Goal: Task Accomplishment & Management: Use online tool/utility

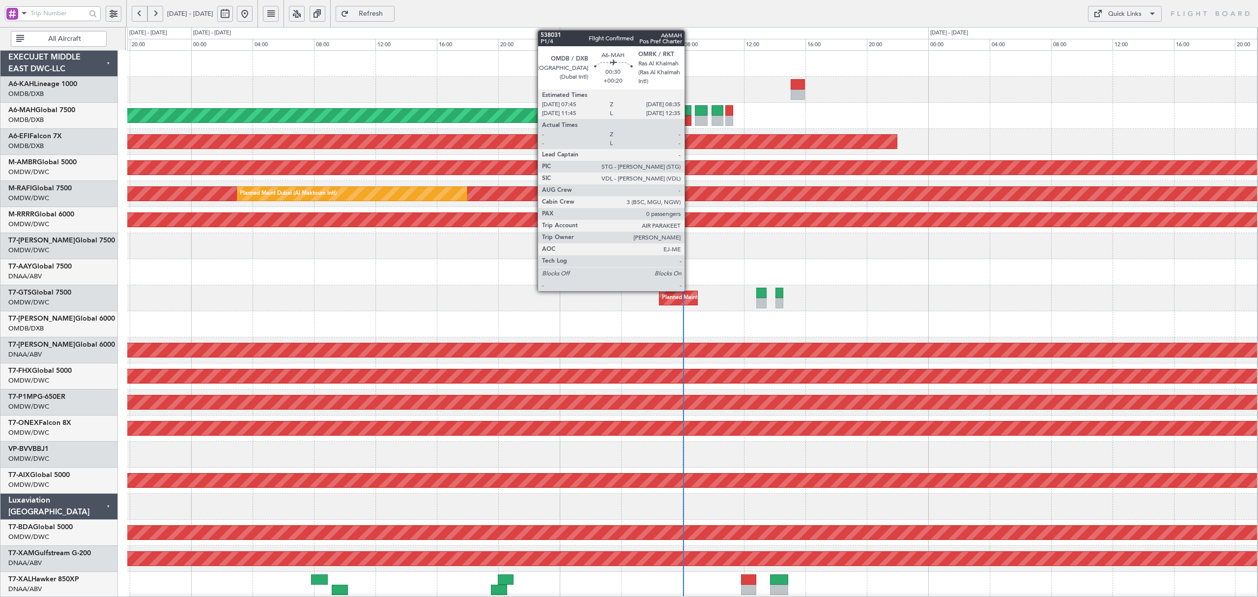
click at [689, 116] on div at bounding box center [684, 121] width 13 height 10
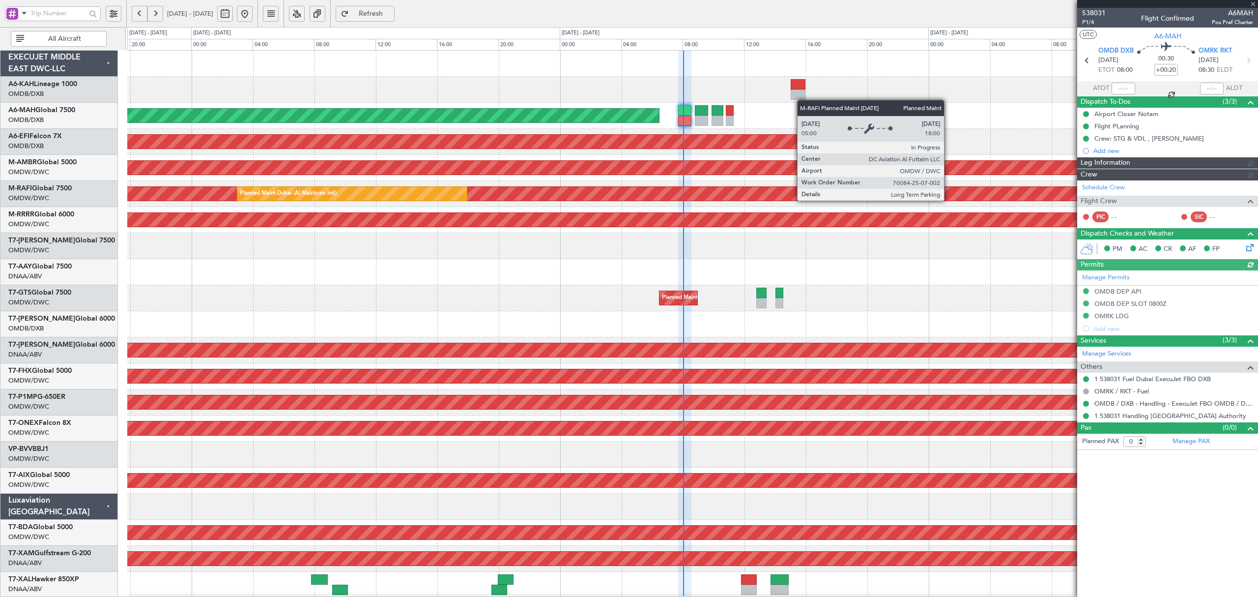
type input "[PERSON_NAME] (ANI)"
type input "7395"
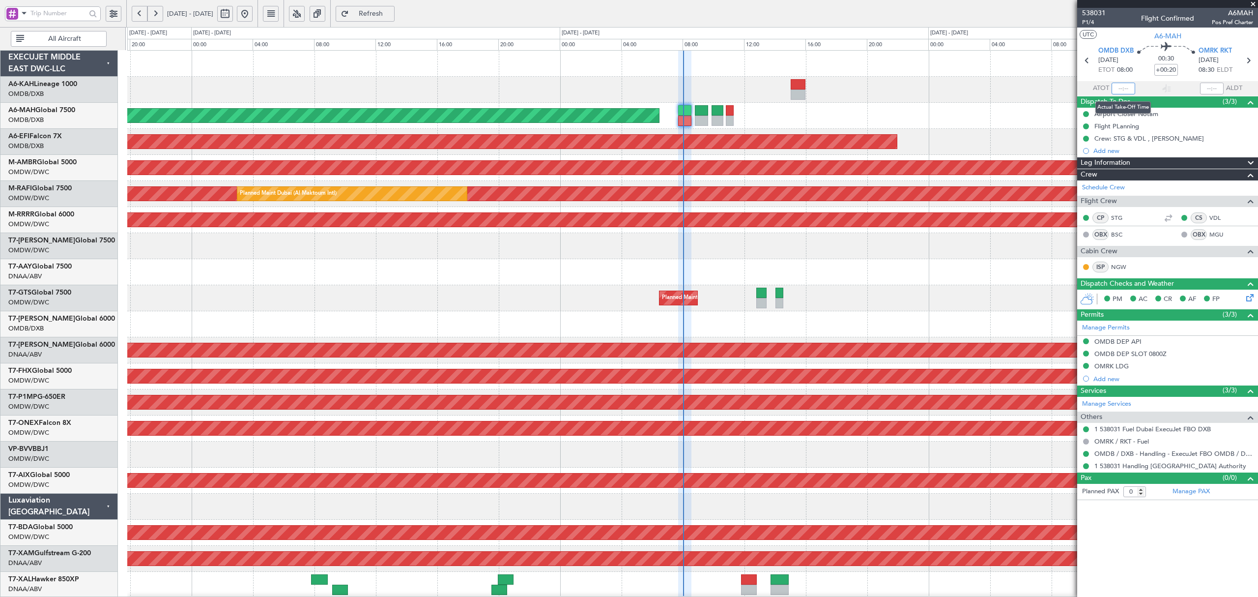
click at [1125, 85] on input "text" at bounding box center [1124, 89] width 24 height 12
click at [873, 92] on div "Planned Maint [GEOGRAPHIC_DATA] (Al Bateen Executive)" at bounding box center [692, 90] width 1130 height 26
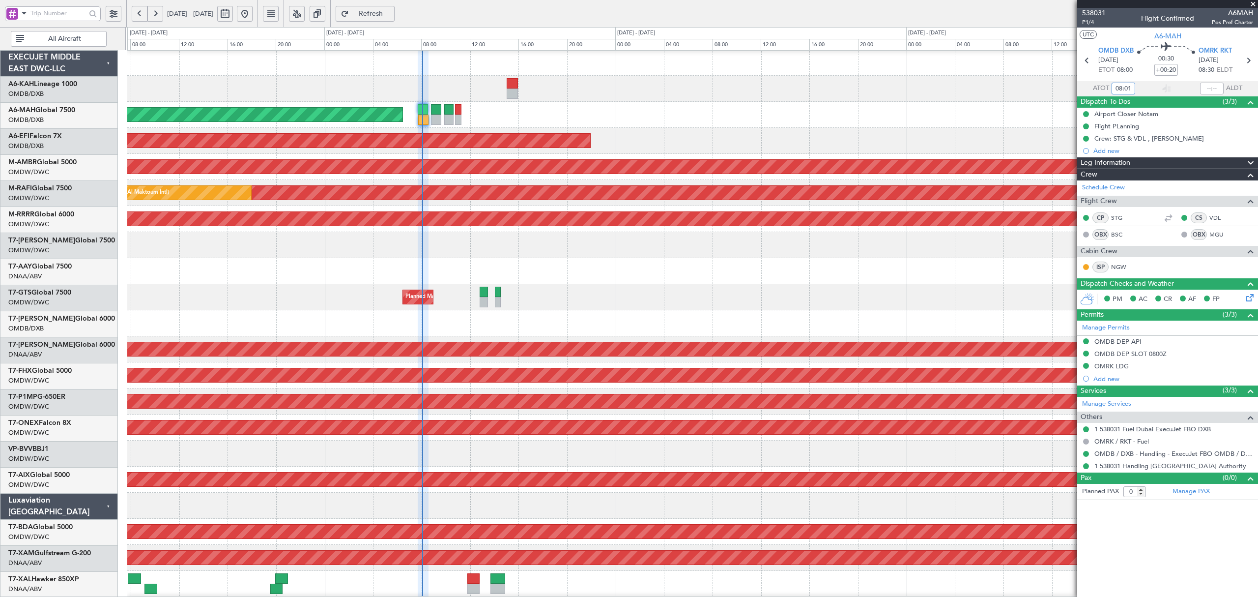
click at [474, 246] on div "Planned Maint Dubai (Al Maktoum Intl)" at bounding box center [692, 245] width 1130 height 26
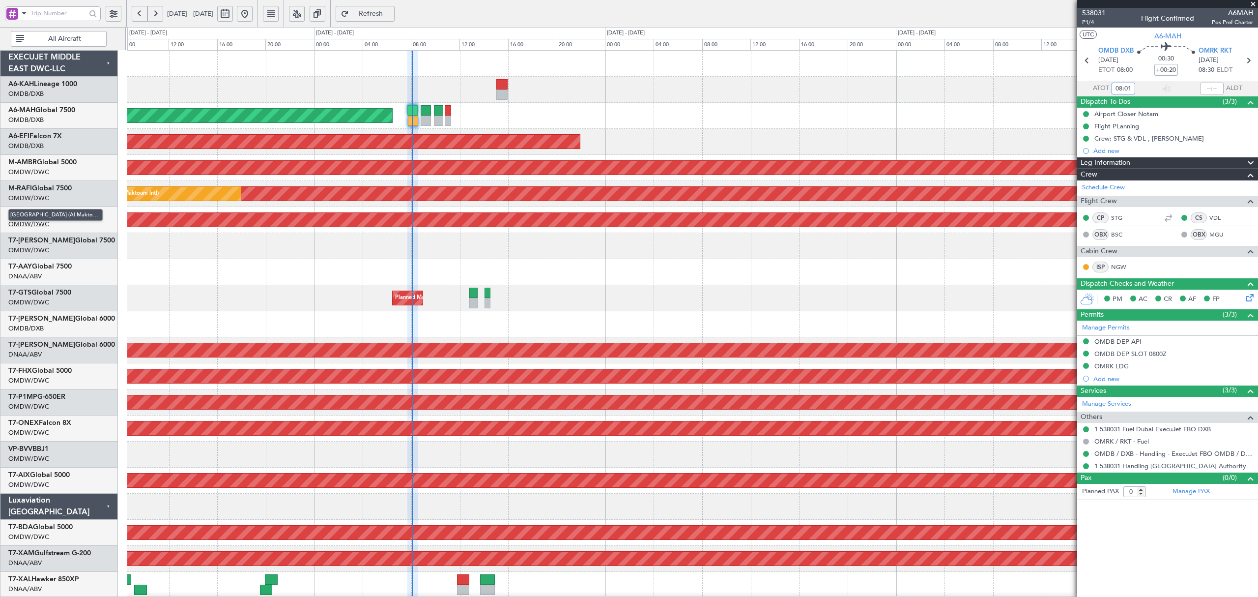
type input "08:01"
click at [567, 253] on div "Planned Maint Dubai (Al Maktoum Intl)" at bounding box center [692, 246] width 1130 height 26
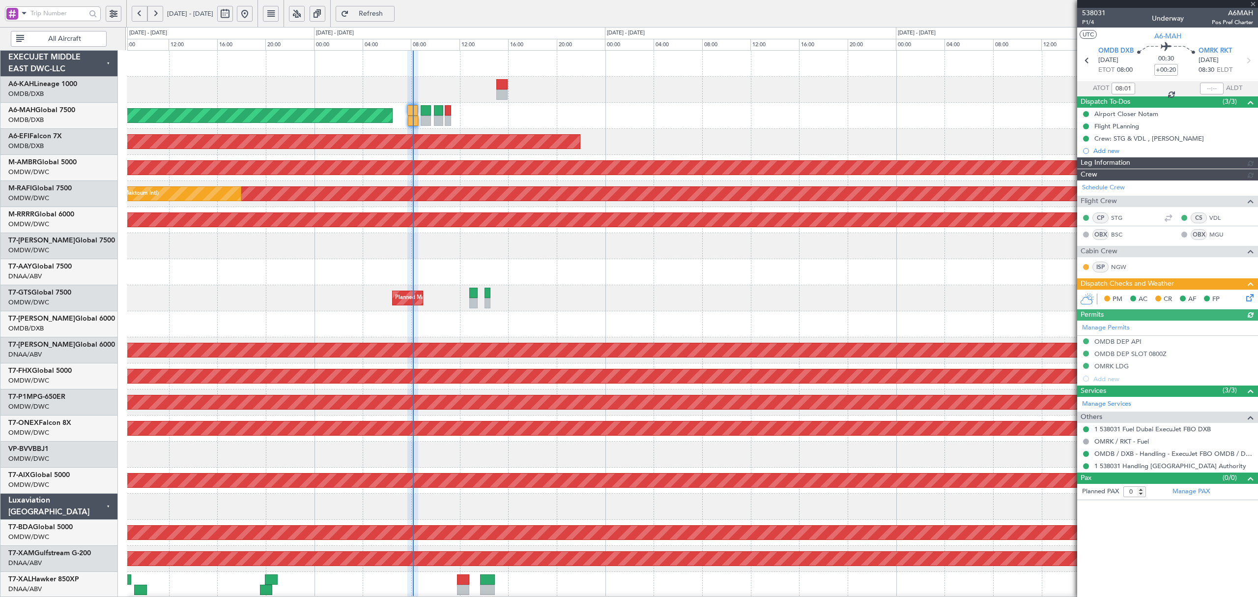
type input "[PERSON_NAME] (ANI)"
type input "7395"
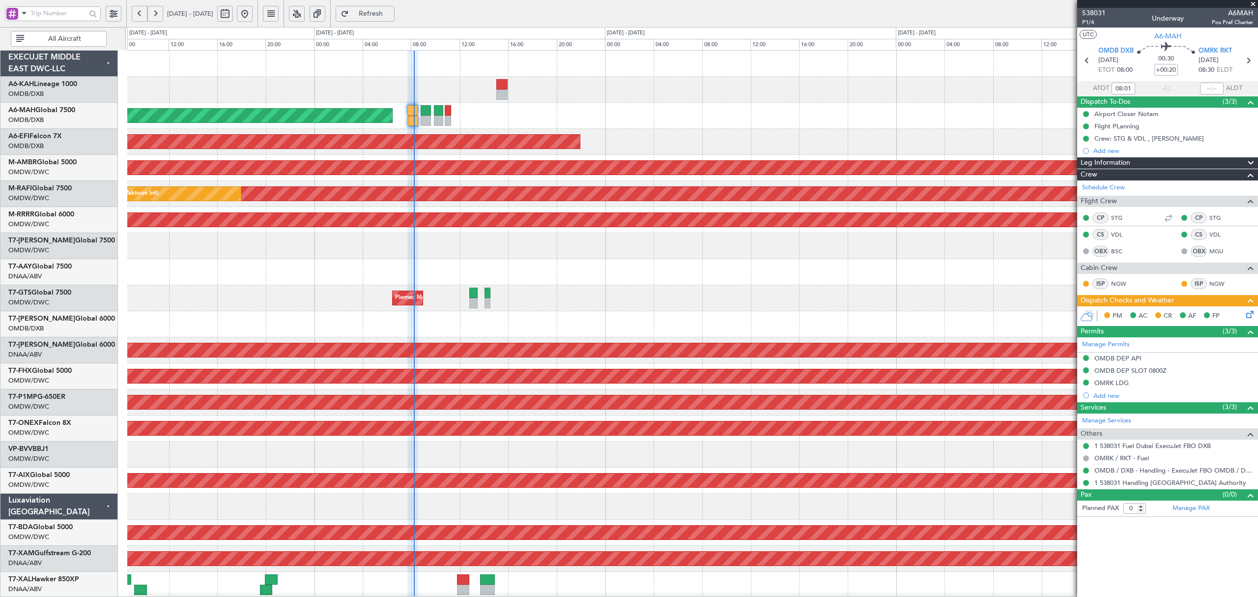
type input "[PERSON_NAME] (ANI)"
type input "7395"
type input "[PERSON_NAME] (ANI)"
type input "7395"
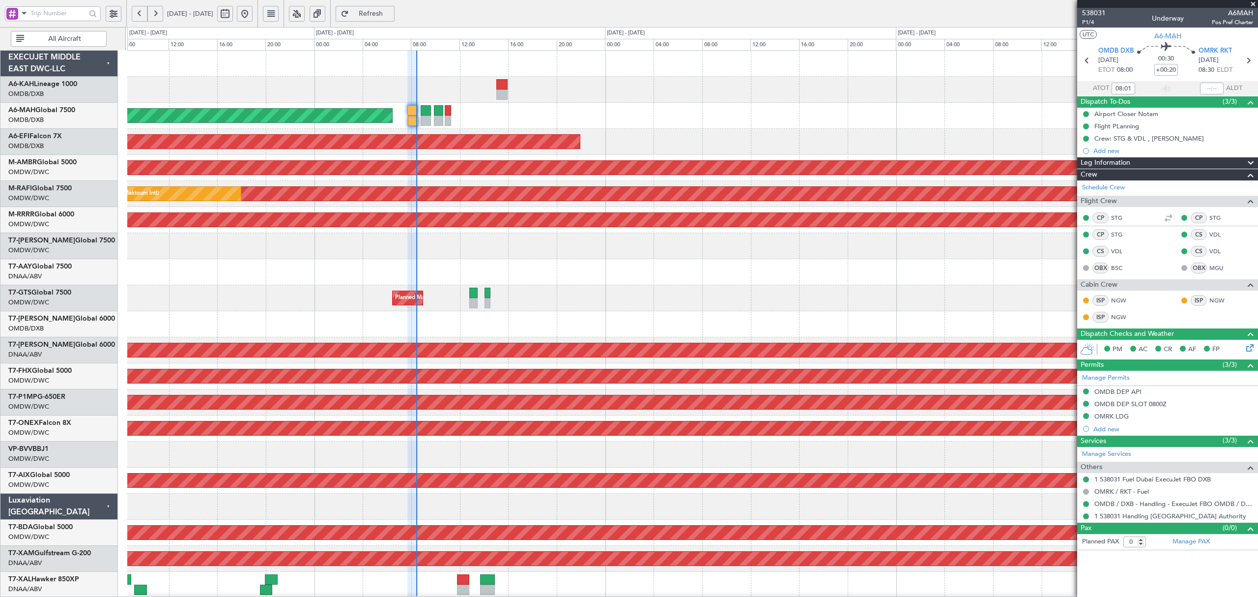
type input "[PERSON_NAME] (ANI)"
type input "7395"
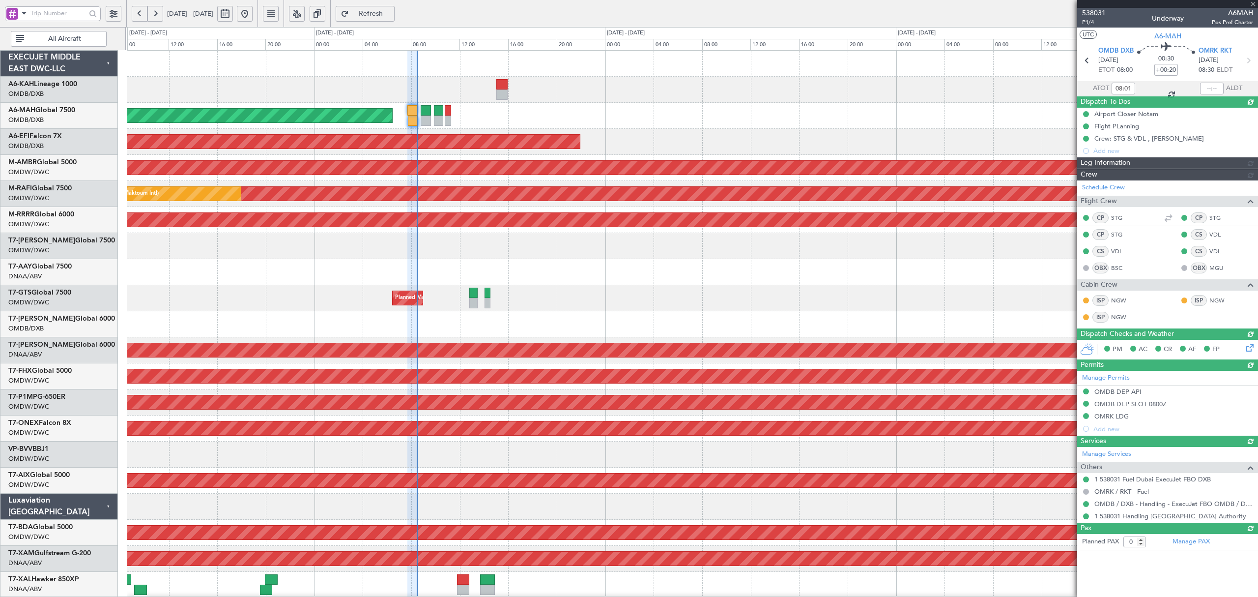
type input "08:21"
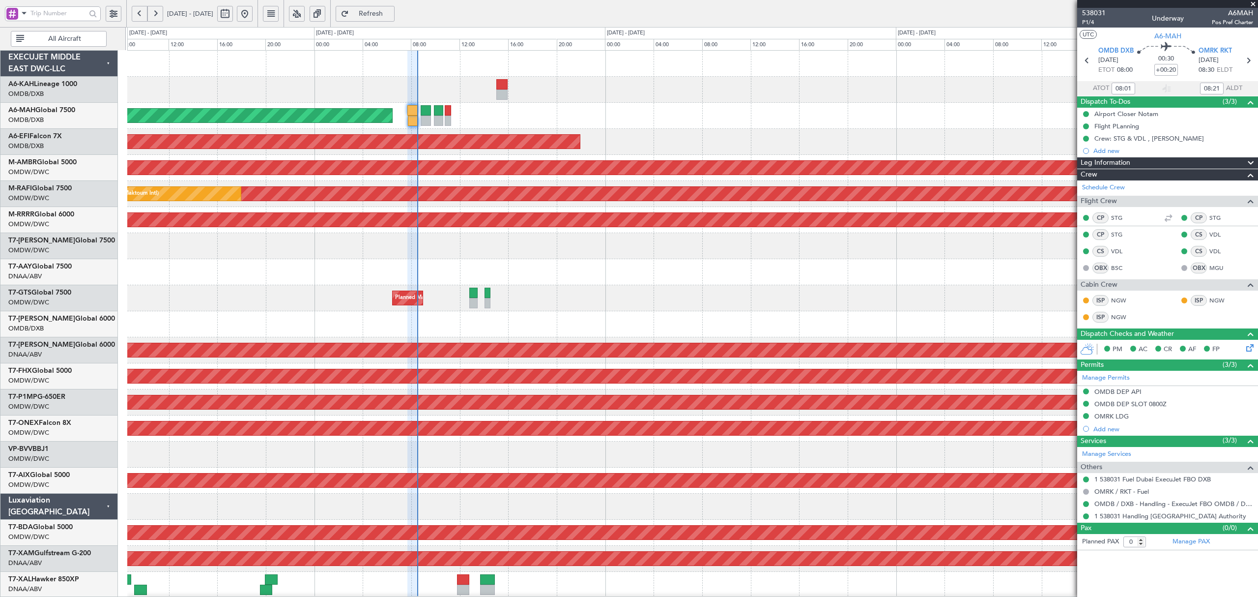
type input "[PERSON_NAME] (ANI)"
type input "7395"
type input "[PERSON_NAME] (ANI)"
type input "7395"
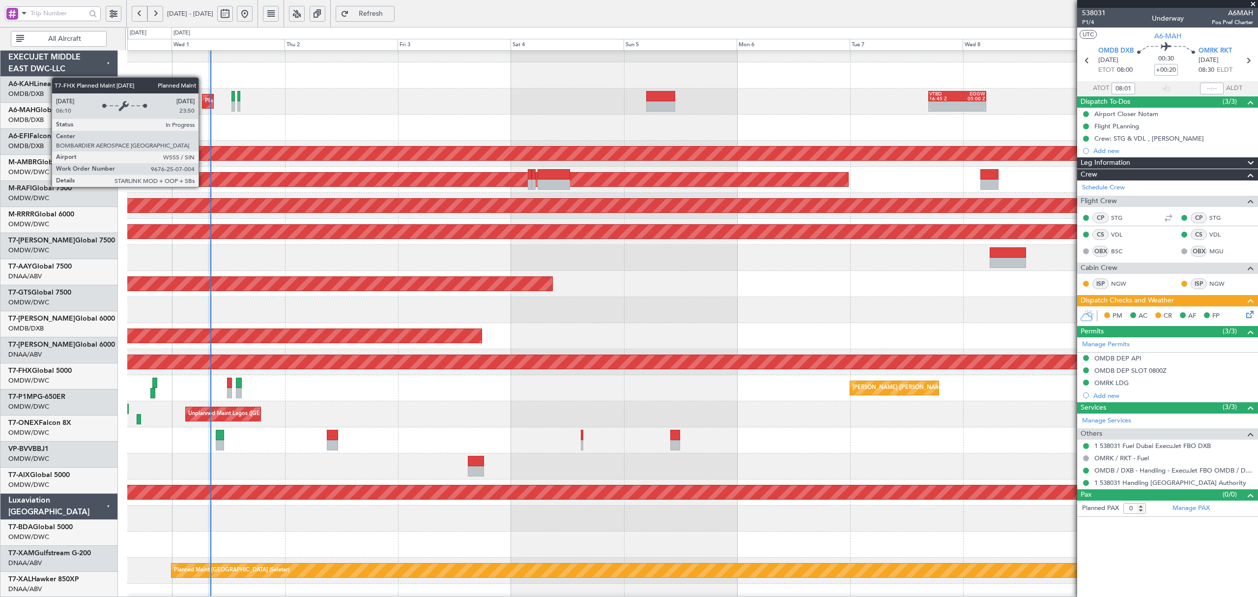
scroll to position [197, 0]
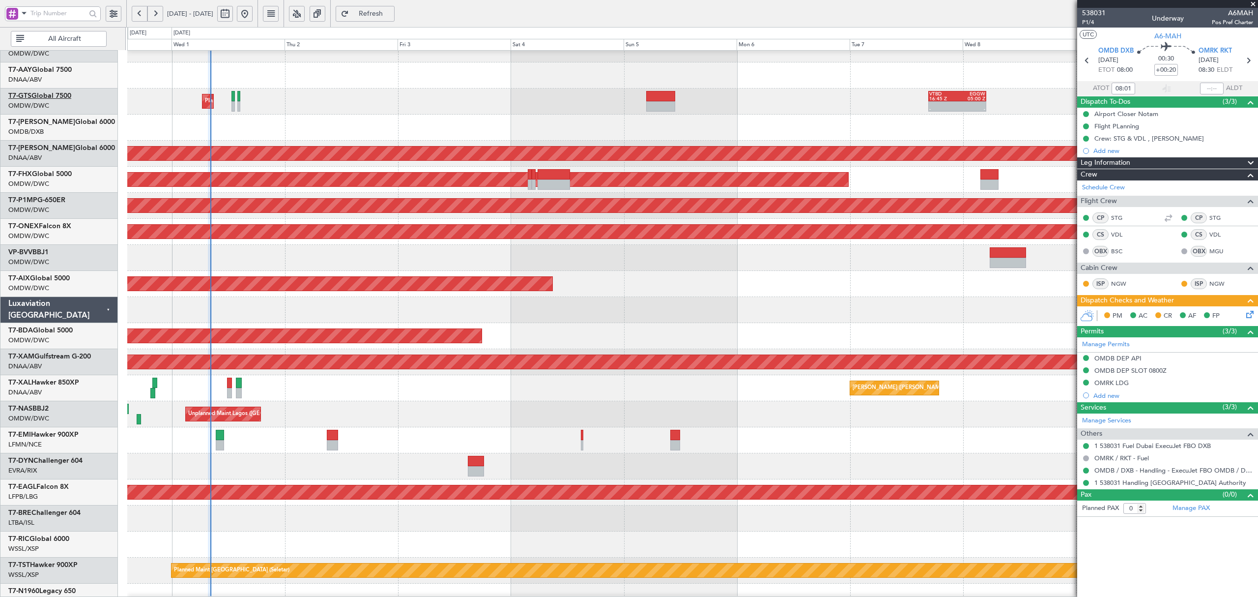
click at [64, 97] on link "T7-GTS Global 7500" at bounding box center [39, 95] width 63 height 7
type input "[PERSON_NAME] (ANI)"
type input "7395"
type input "[PERSON_NAME] (ANI)"
type input "7395"
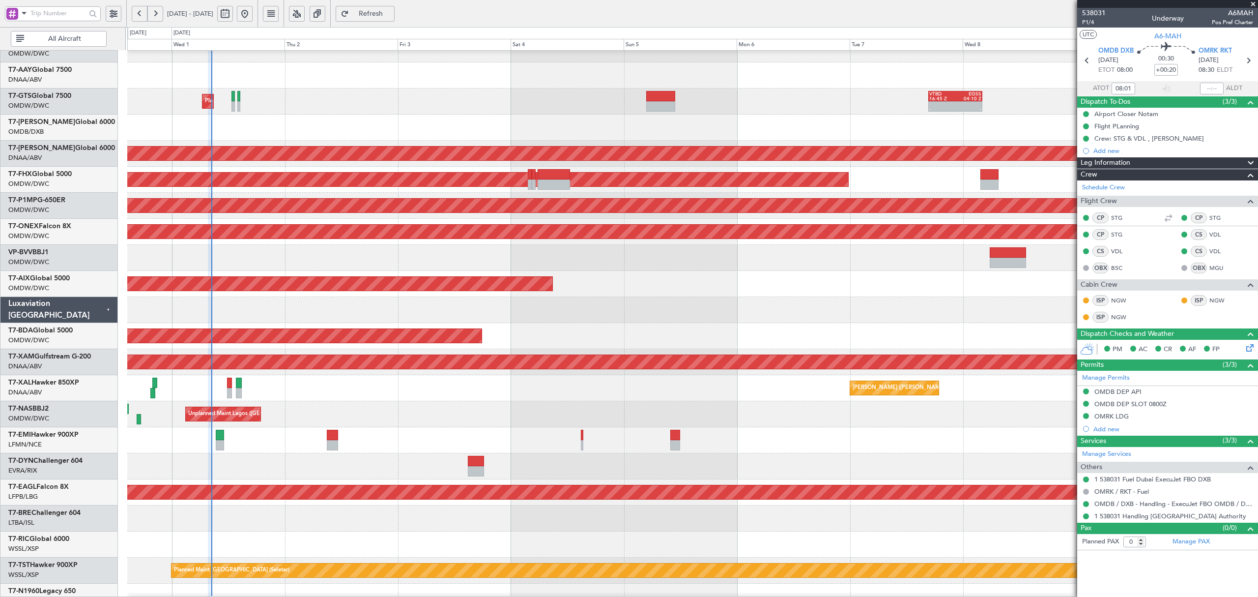
type input "[PERSON_NAME] (ANI)"
type input "7395"
type input "08:21"
type input "[PERSON_NAME] (ANI)"
type input "7395"
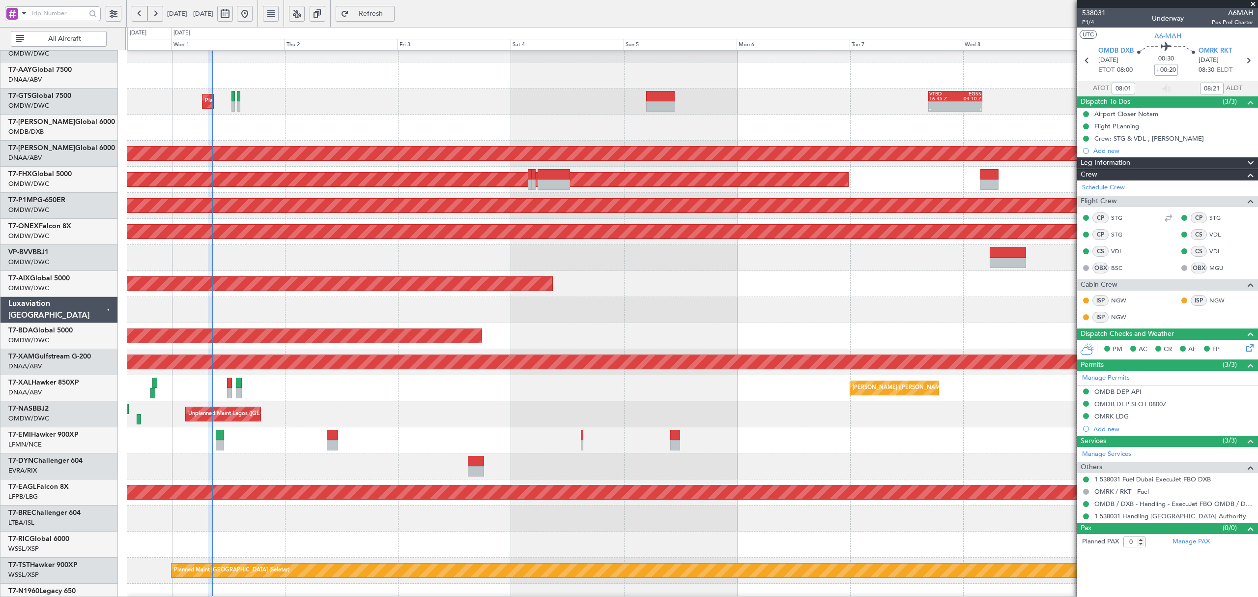
type input "[PERSON_NAME] (ANI)"
type input "7395"
